Goal: Information Seeking & Learning: Learn about a topic

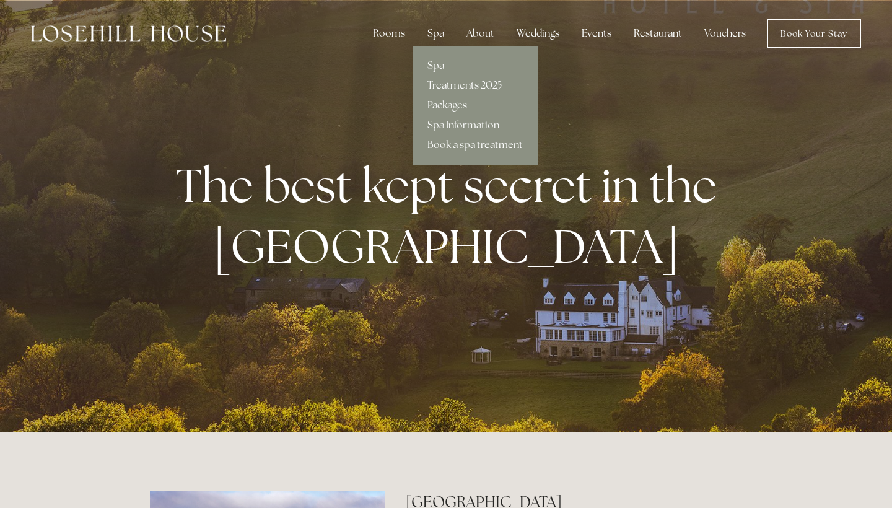
click at [443, 34] on div "Spa" at bounding box center [435, 33] width 37 height 25
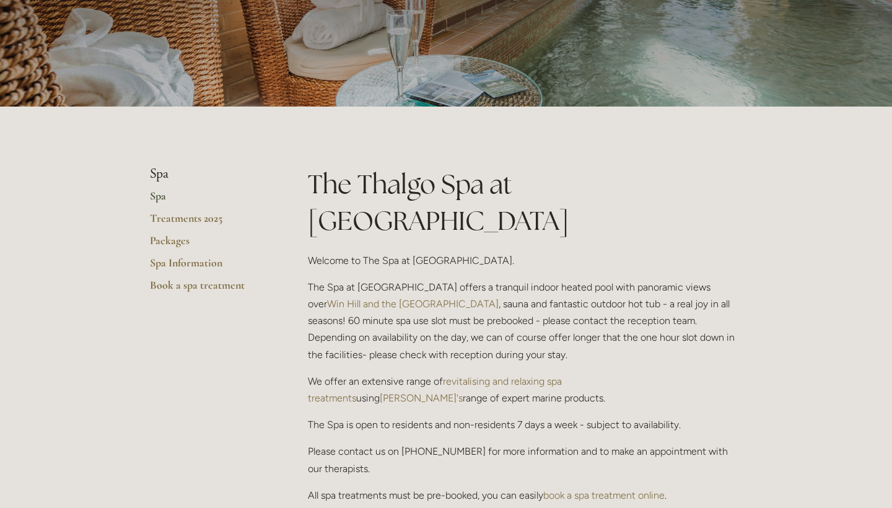
scroll to position [162, 0]
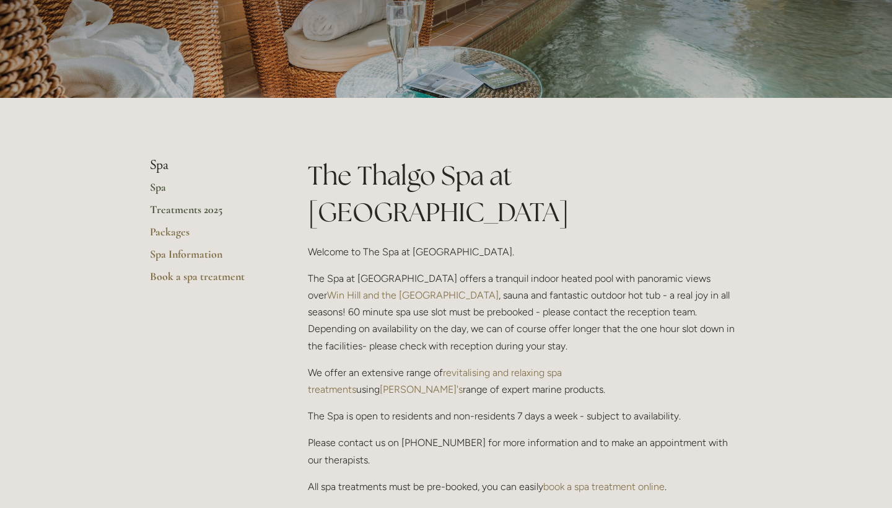
click at [190, 211] on link "Treatments 2025" at bounding box center [209, 214] width 118 height 22
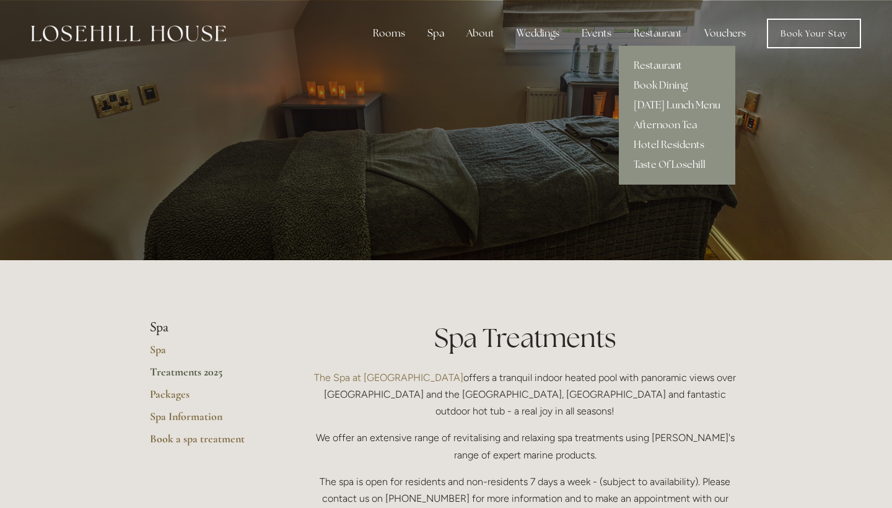
click at [674, 107] on link "[DATE] Lunch Menu" at bounding box center [677, 105] width 116 height 20
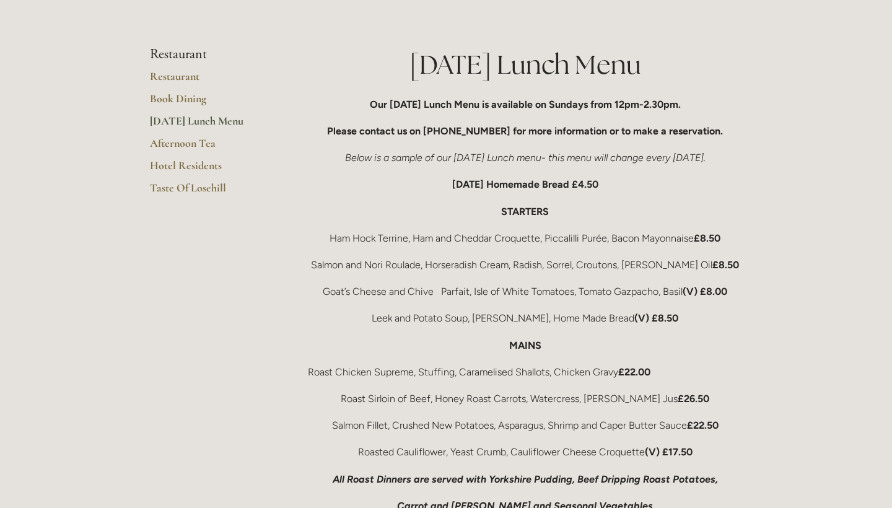
scroll to position [200, 0]
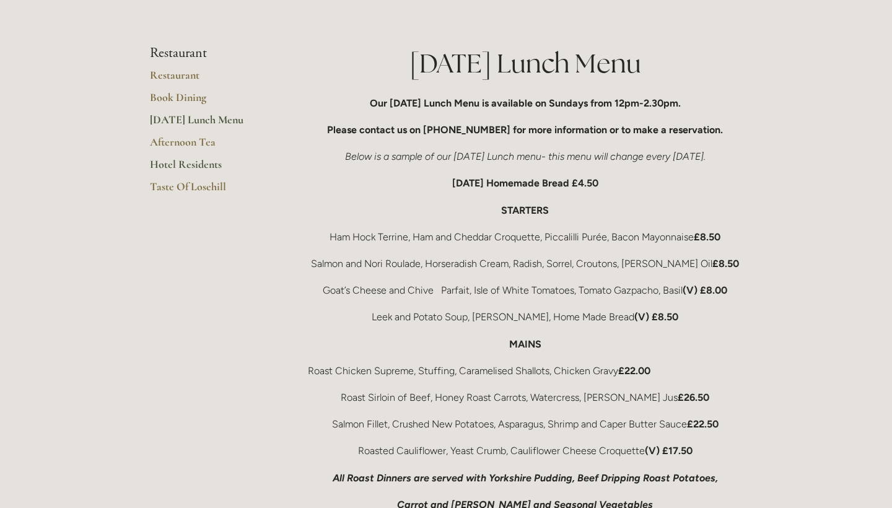
click at [204, 163] on link "Hotel Residents" at bounding box center [209, 168] width 118 height 22
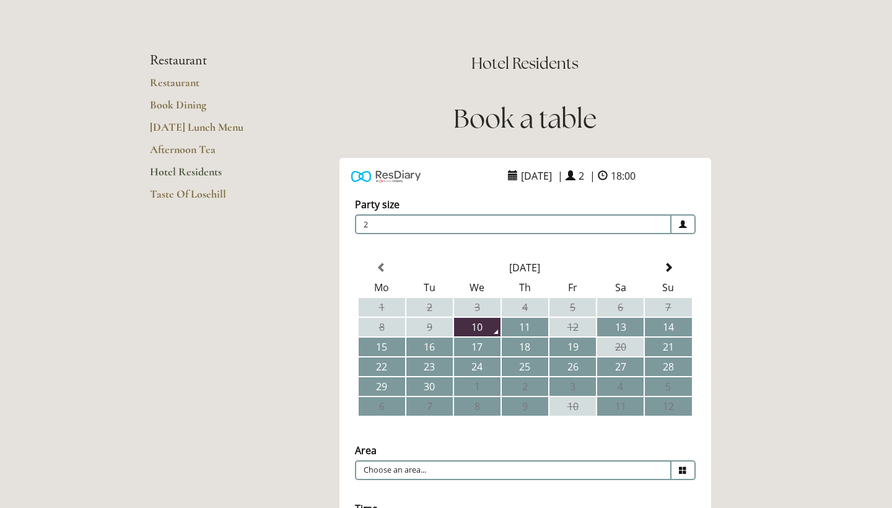
scroll to position [68, 0]
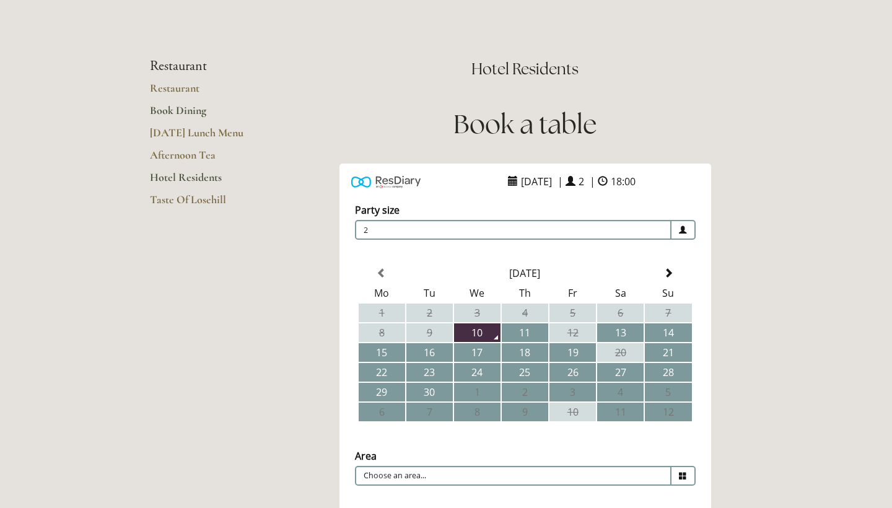
click at [165, 112] on link "Book Dining" at bounding box center [209, 114] width 118 height 22
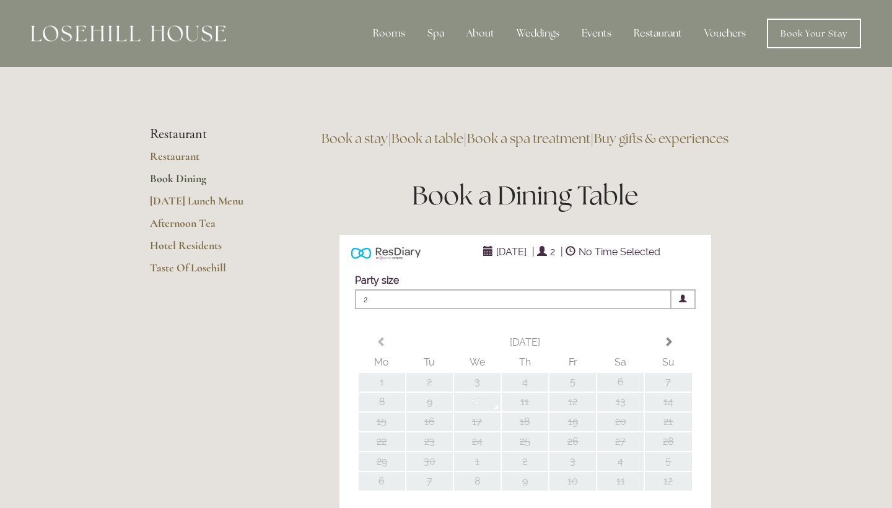
type input "Any Area"
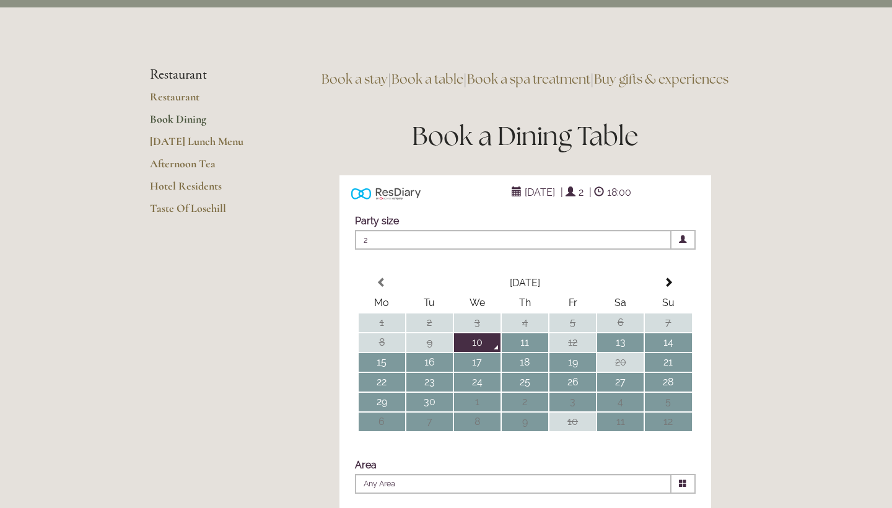
scroll to position [64, 0]
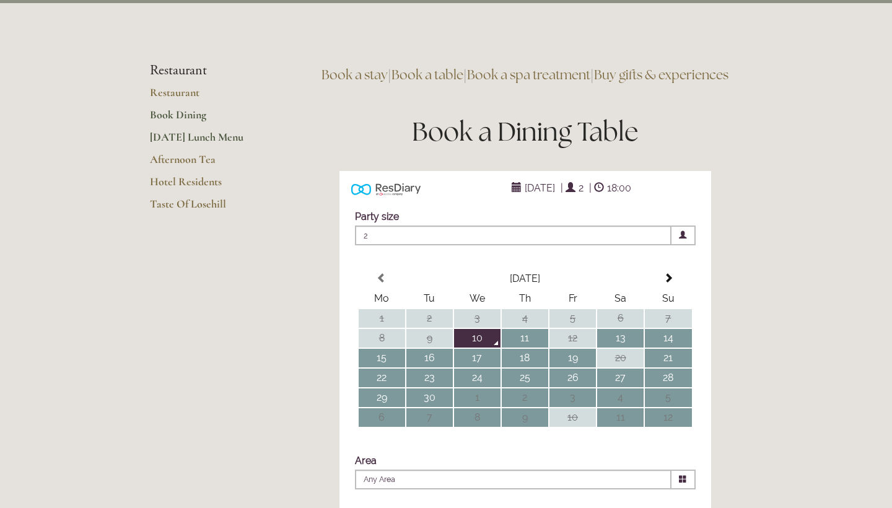
click at [223, 137] on link "[DATE] Lunch Menu" at bounding box center [209, 141] width 118 height 22
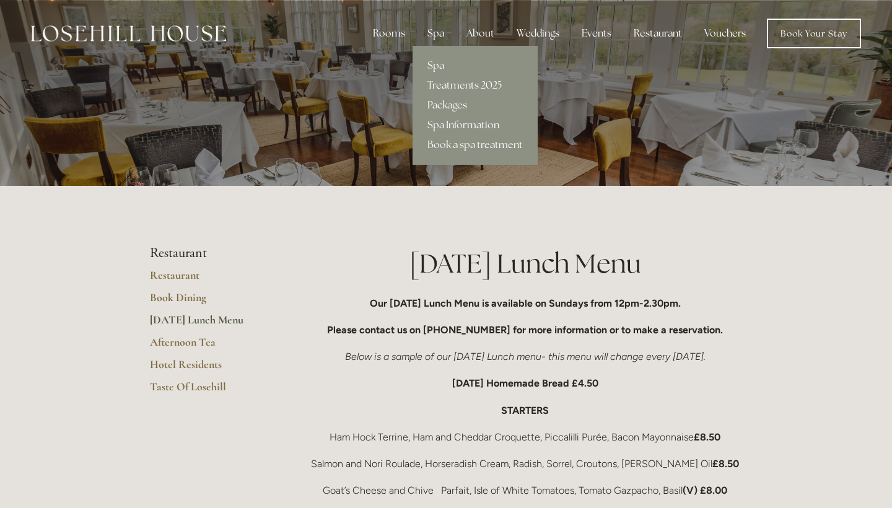
click at [456, 104] on link "Packages" at bounding box center [474, 105] width 125 height 20
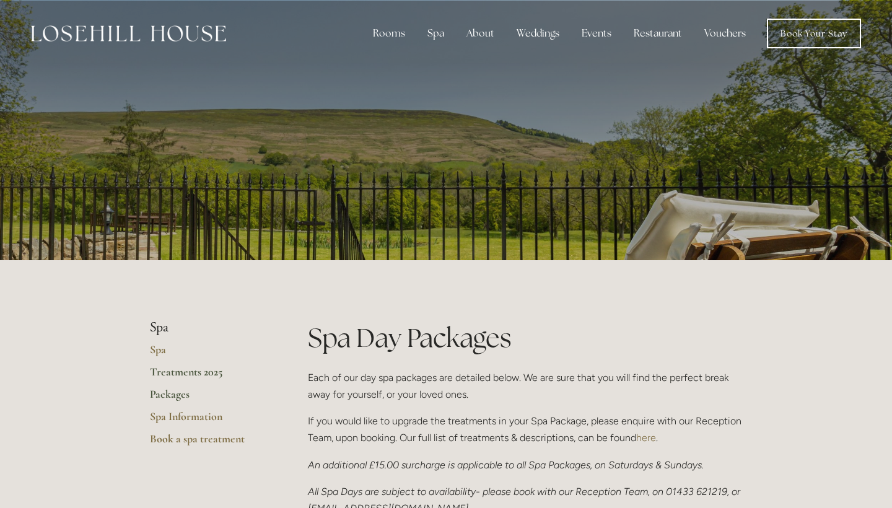
click at [209, 371] on link "Treatments 2025" at bounding box center [209, 376] width 118 height 22
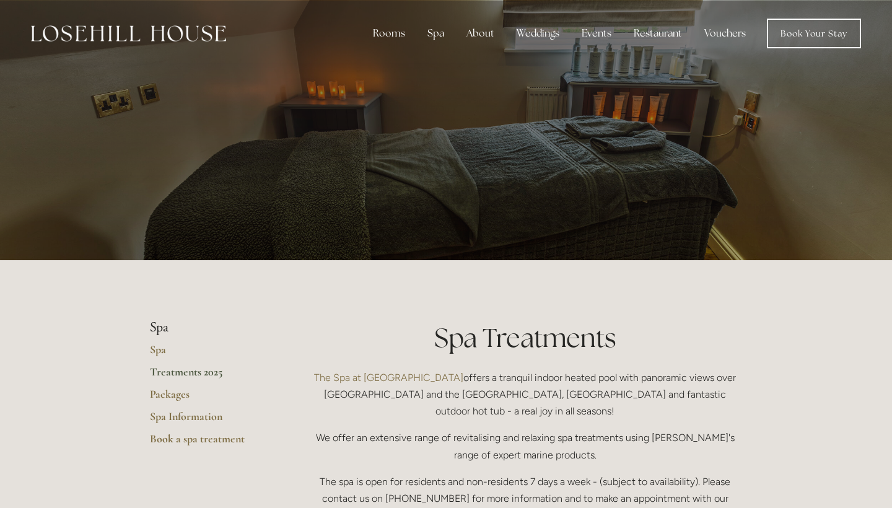
click at [159, 29] on img at bounding box center [128, 33] width 195 height 16
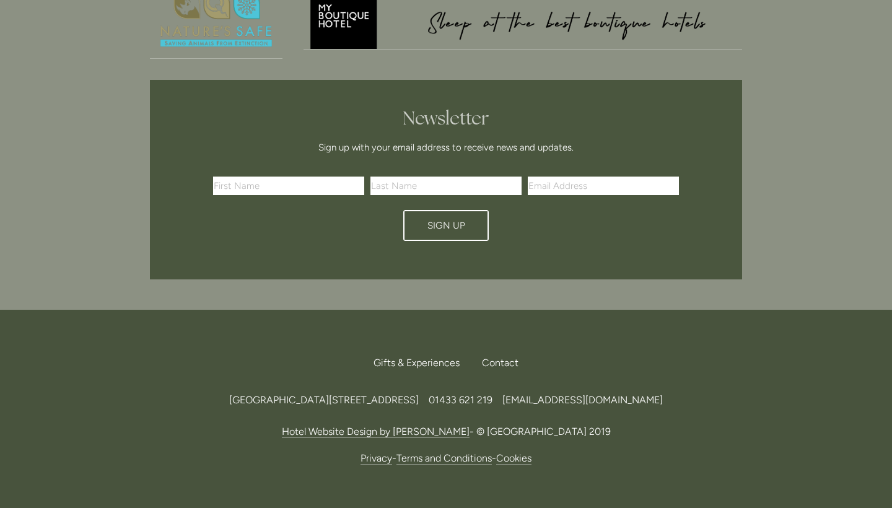
scroll to position [3689, 0]
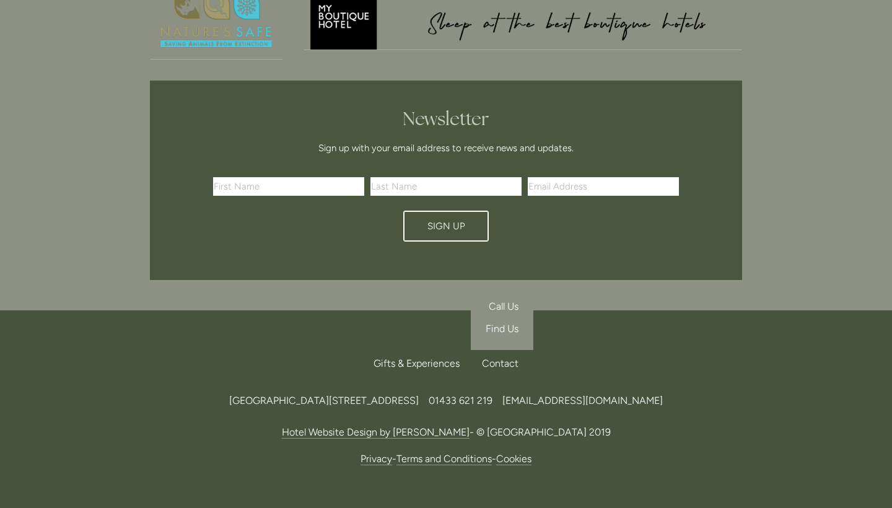
click at [503, 350] on div "Contact" at bounding box center [495, 363] width 46 height 27
click at [611, 395] on span "[EMAIL_ADDRESS][DOMAIN_NAME]" at bounding box center [582, 401] width 160 height 12
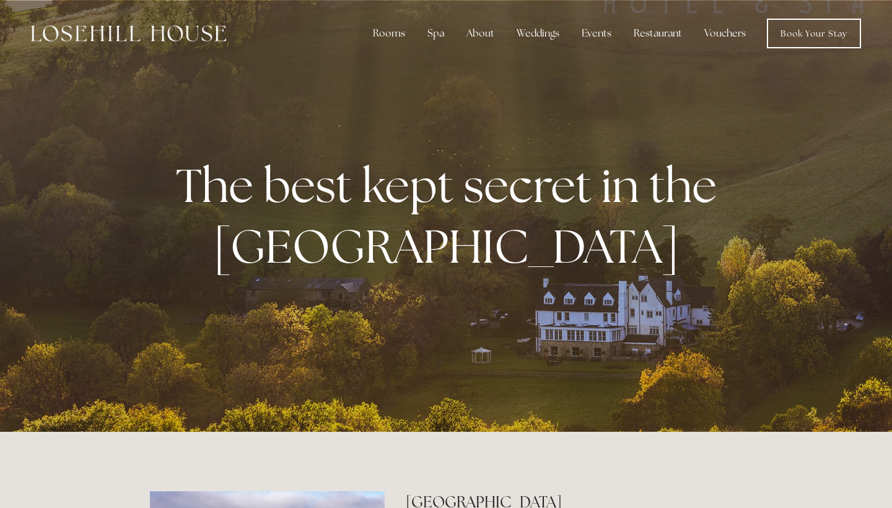
scroll to position [0, 0]
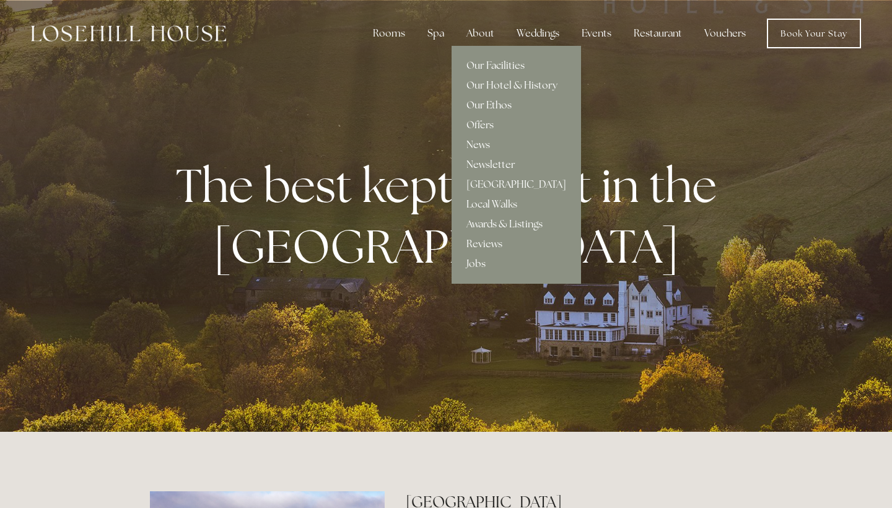
click at [494, 103] on link "Our Ethos" at bounding box center [516, 105] width 129 height 20
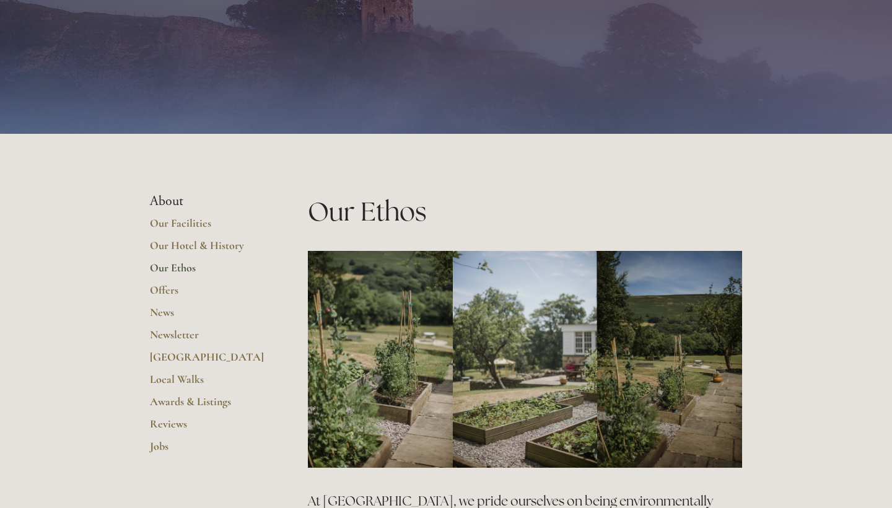
scroll to position [55, 0]
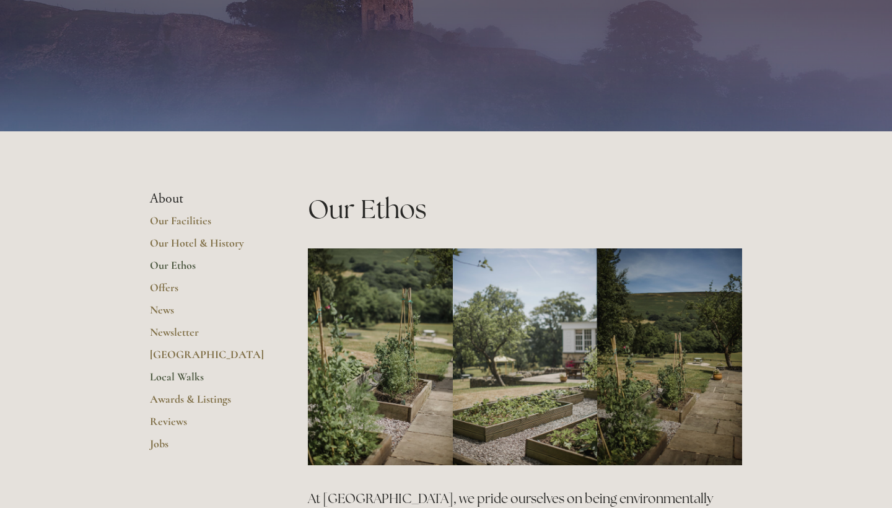
click at [186, 370] on link "Local Walks" at bounding box center [209, 381] width 118 height 22
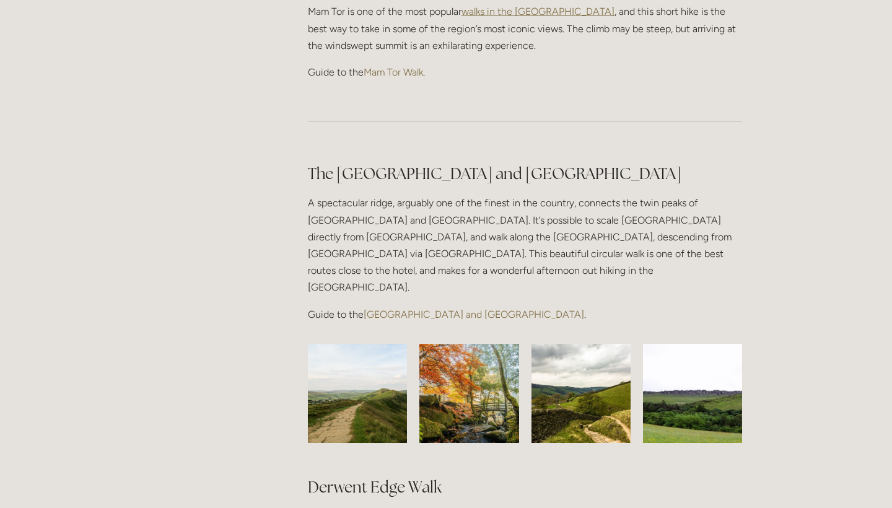
scroll to position [916, 0]
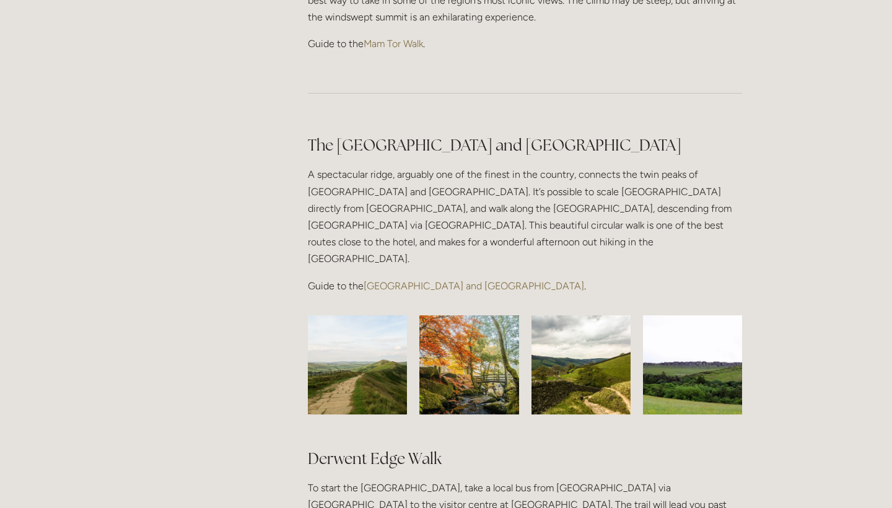
click at [418, 280] on link "[GEOGRAPHIC_DATA] and [GEOGRAPHIC_DATA]" at bounding box center [474, 286] width 220 height 12
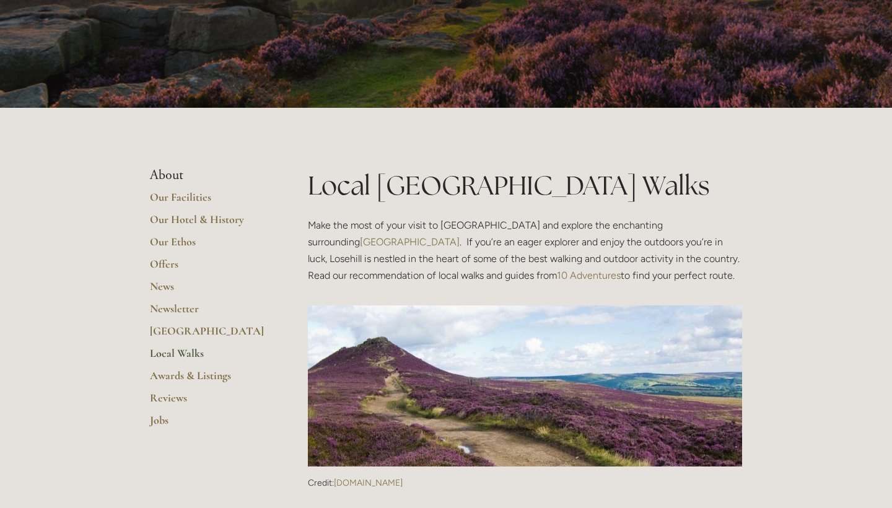
scroll to position [85, 0]
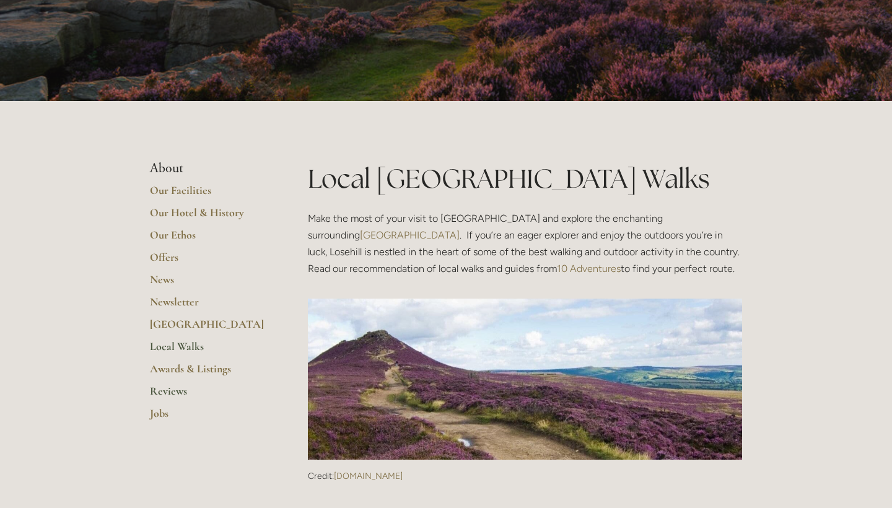
click at [172, 390] on link "Reviews" at bounding box center [209, 395] width 118 height 22
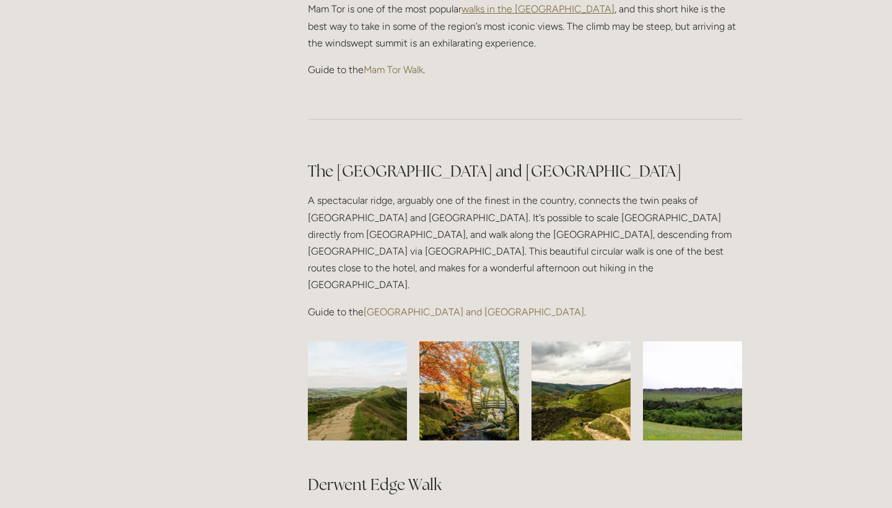
scroll to position [861, 0]
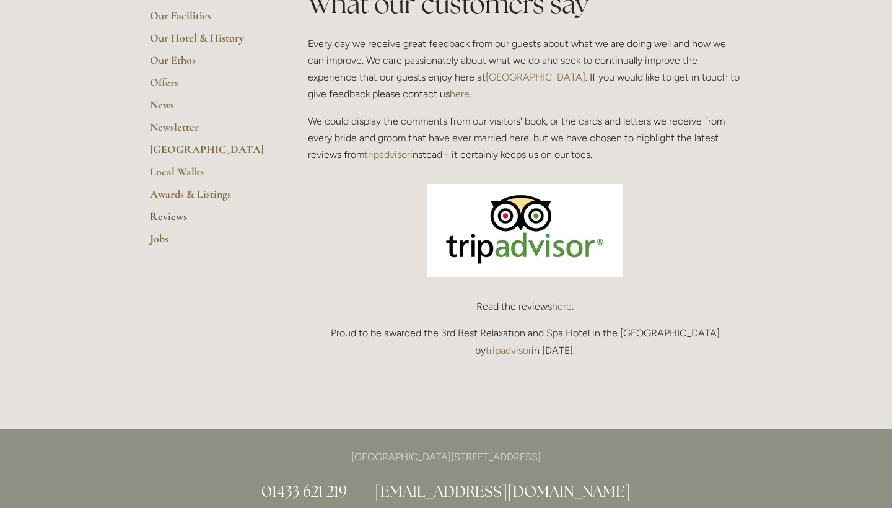
scroll to position [334, 0]
click at [527, 235] on img at bounding box center [525, 230] width 196 height 93
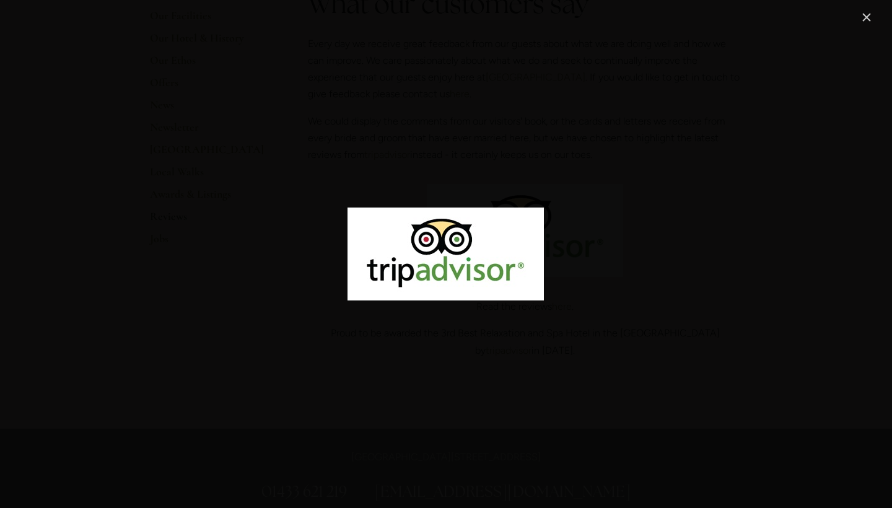
click at [488, 285] on img "Image" at bounding box center [445, 253] width 196 height 93
